Goal: Task Accomplishment & Management: Manage account settings

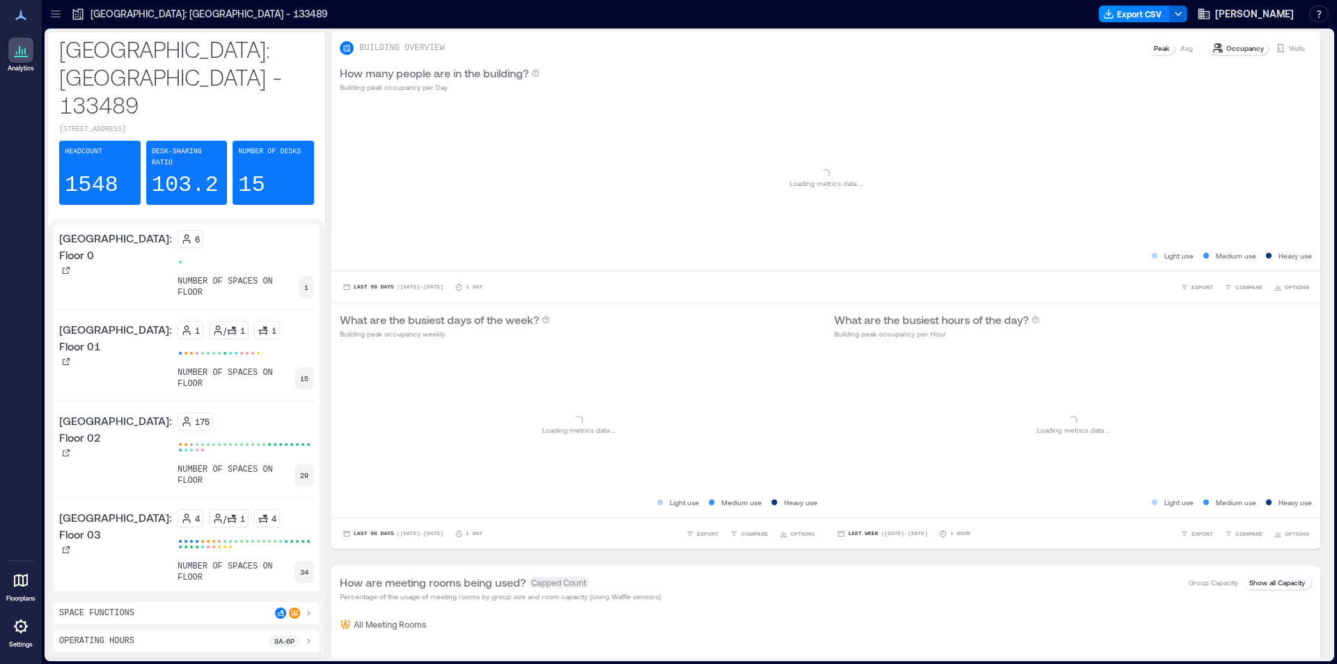
click at [19, 639] on p "Settings" at bounding box center [21, 644] width 24 height 8
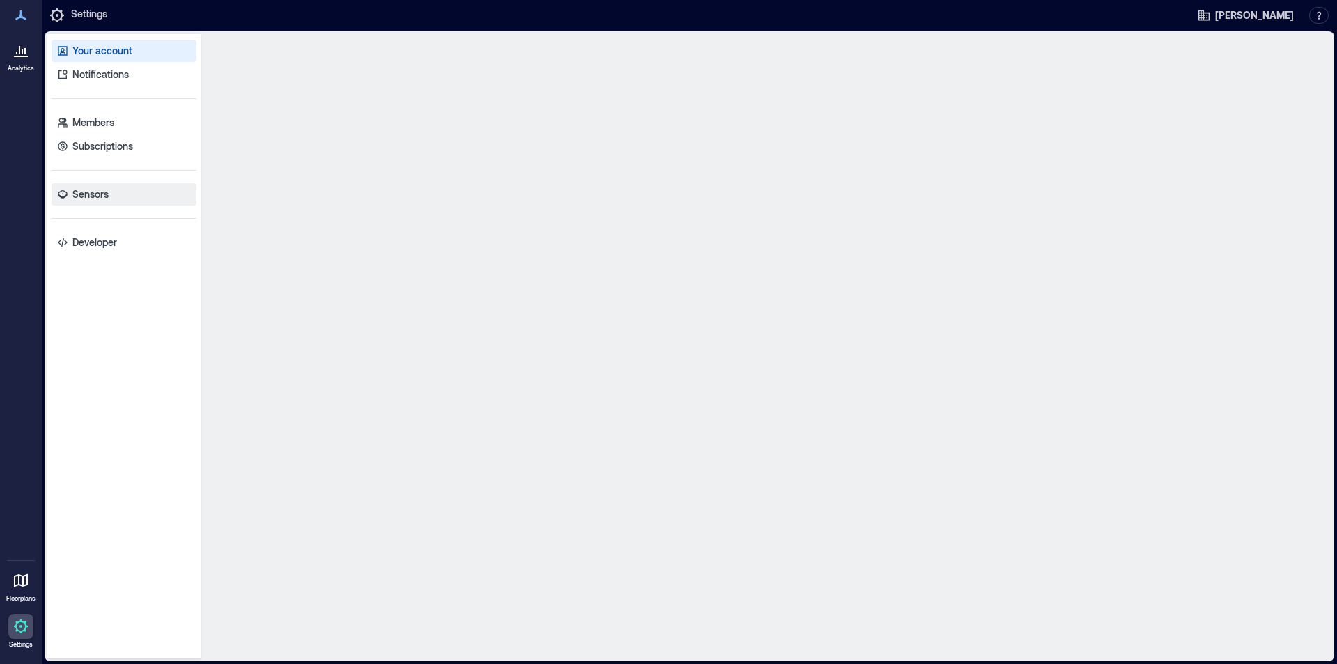
click at [100, 200] on p "Sensors" at bounding box center [90, 194] width 36 height 14
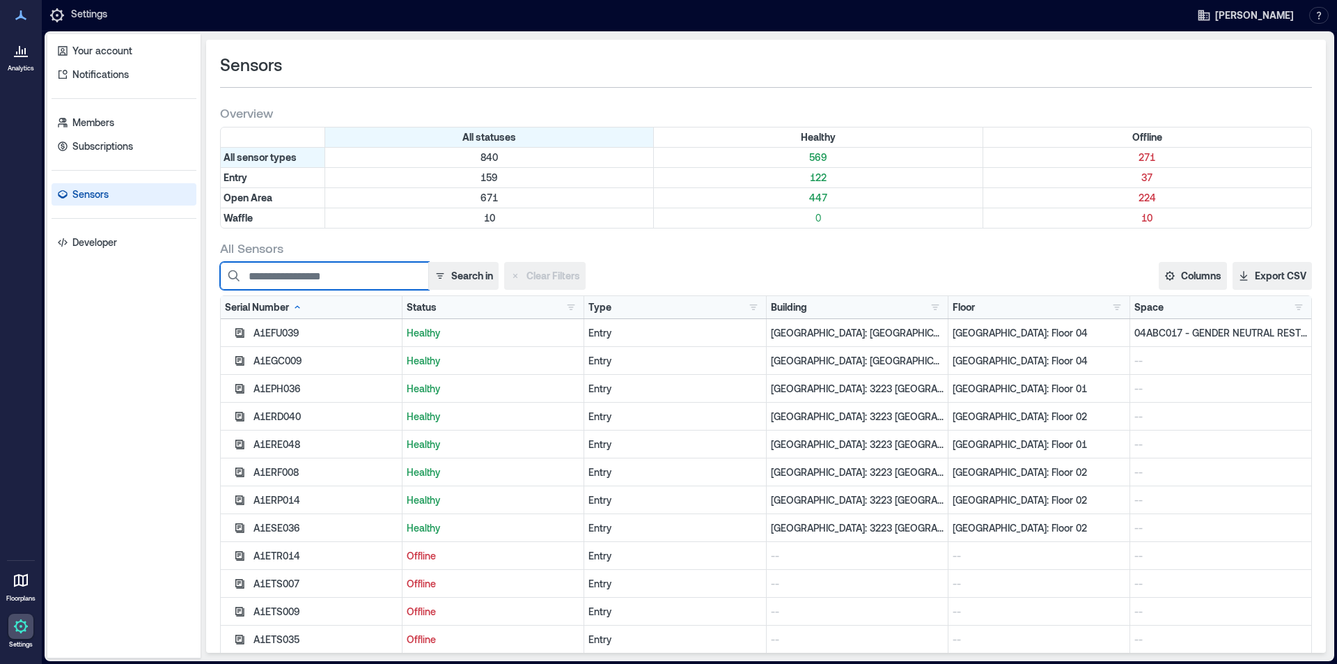
click at [339, 280] on input at bounding box center [324, 276] width 209 height 28
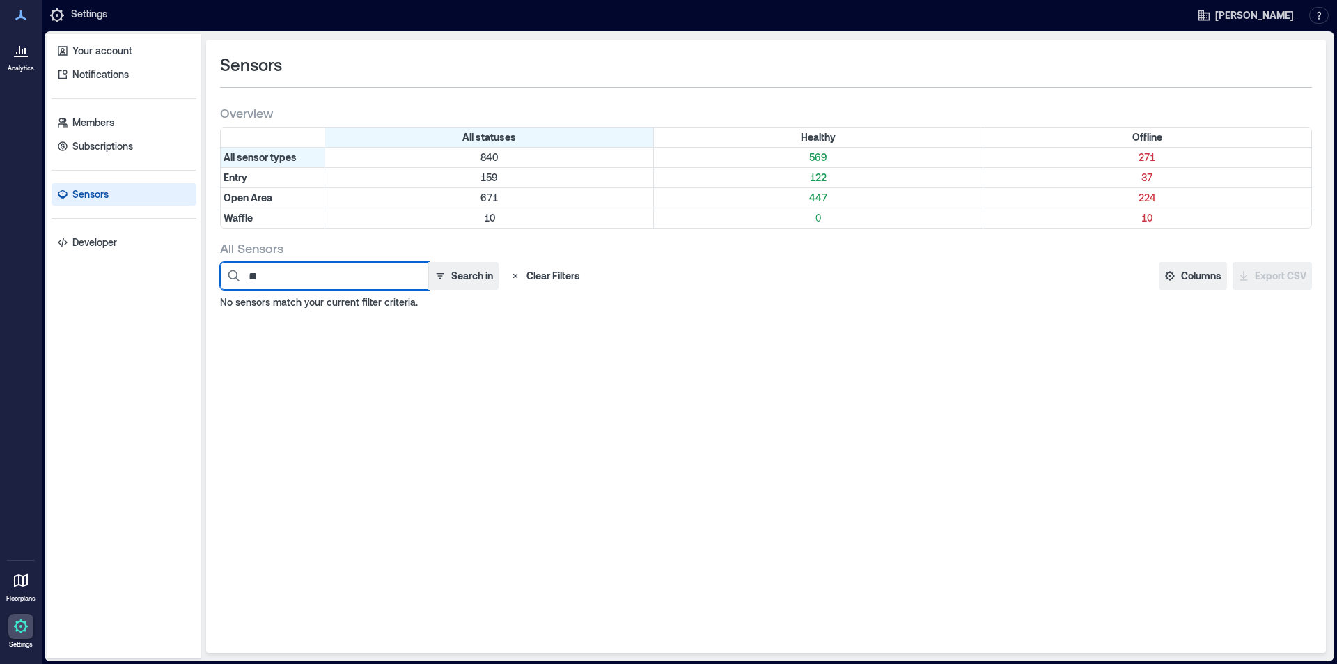
type input "*"
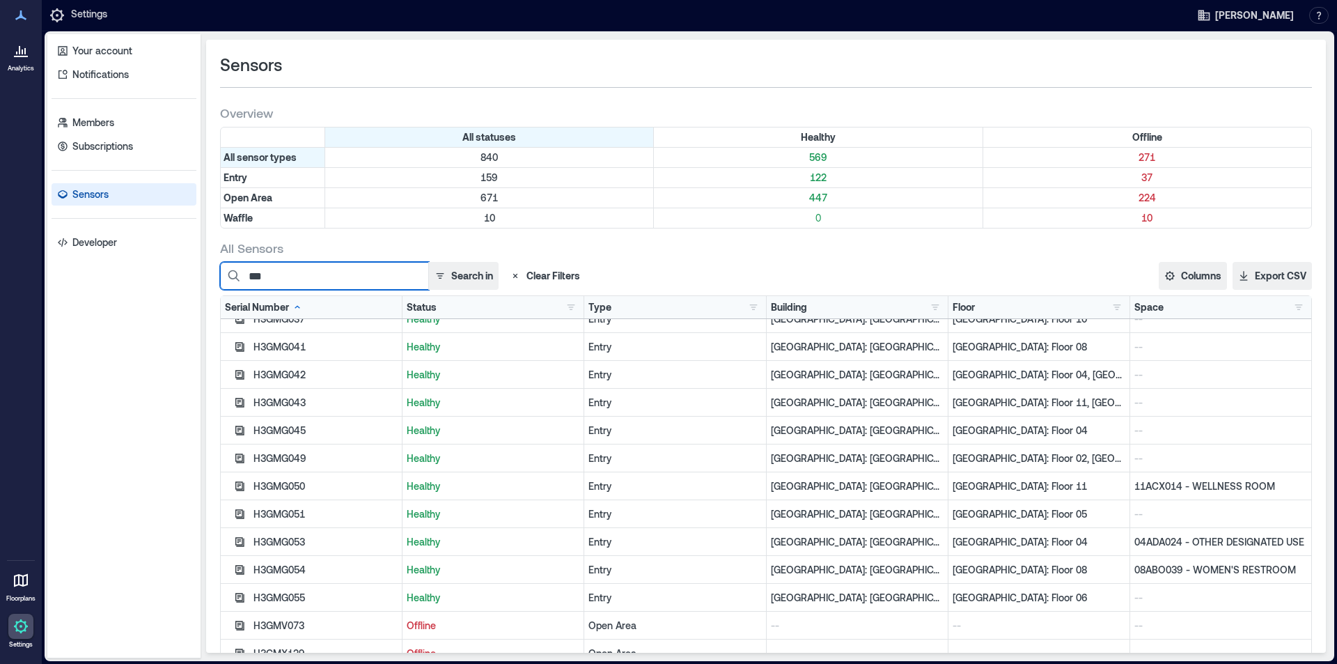
scroll to position [29, 0]
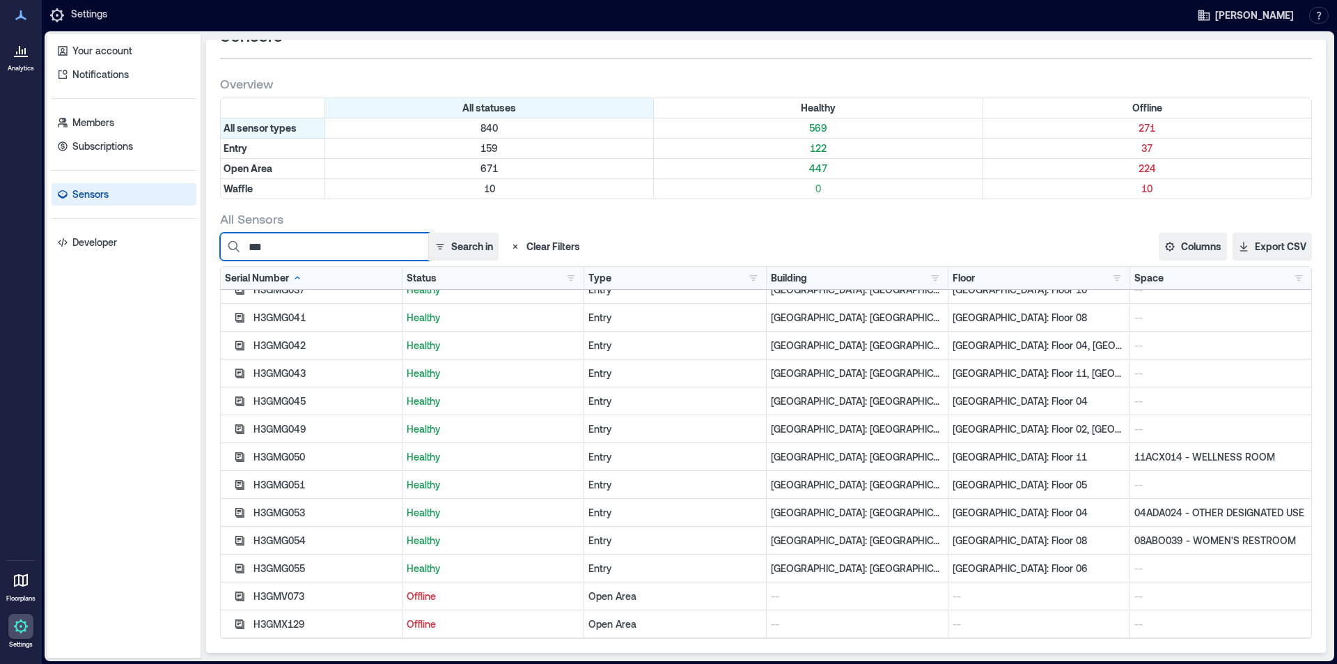
type input "***"
